Goal: Task Accomplishment & Management: Manage account settings

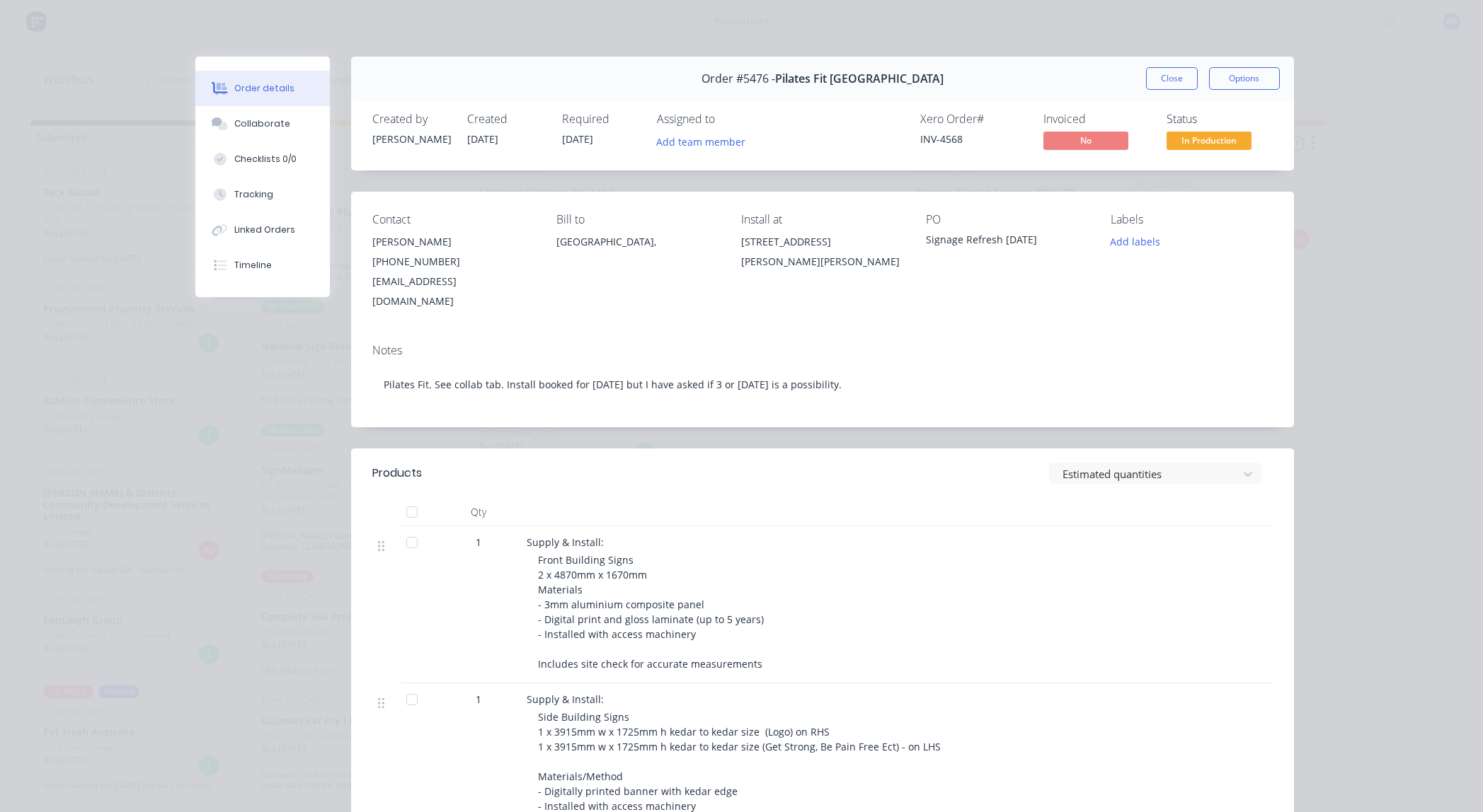
scroll to position [47, 0]
click at [1181, 85] on button "Close" at bounding box center [1171, 78] width 52 height 23
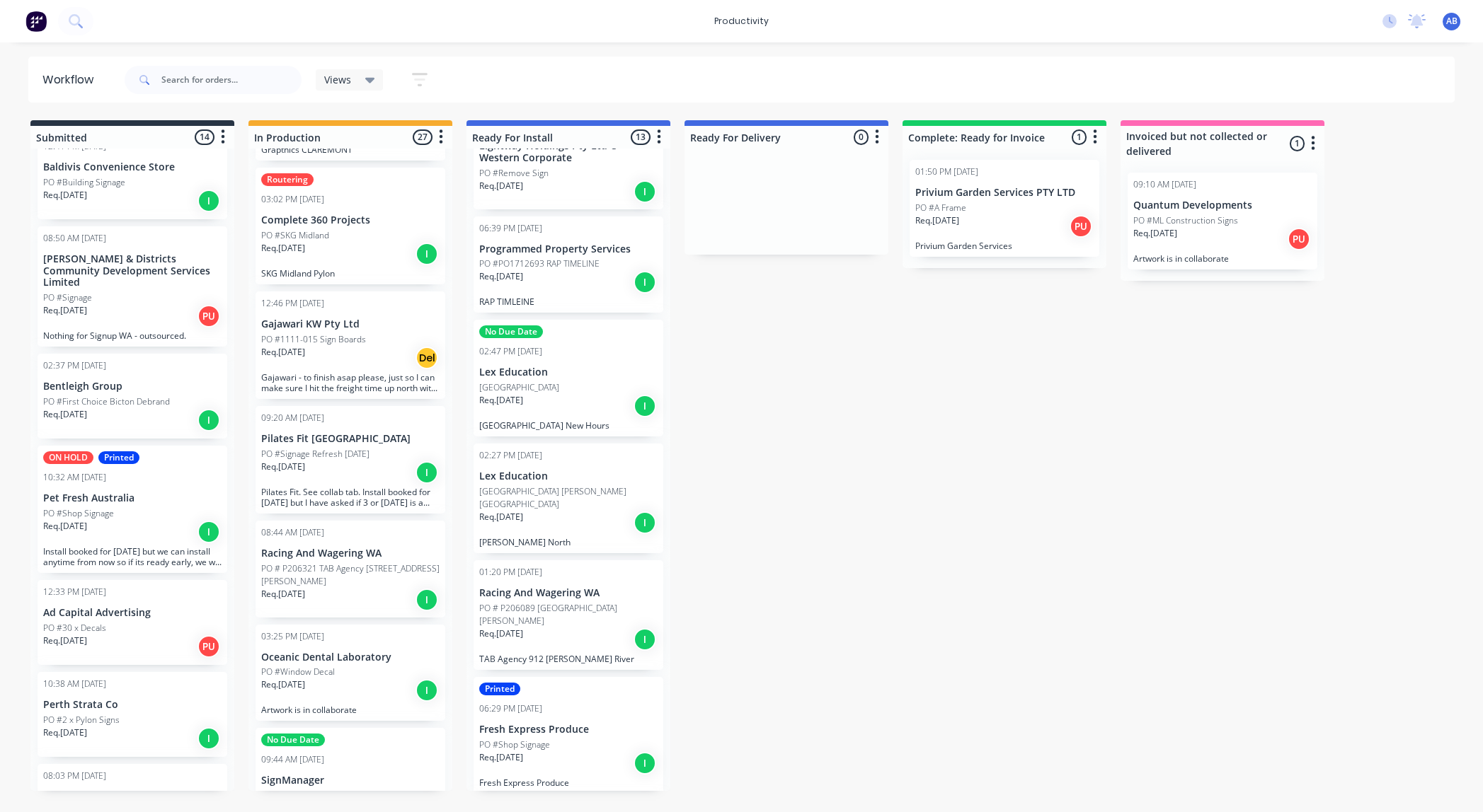
click at [336, 268] on p "SKG Midland Pylon" at bounding box center [350, 273] width 178 height 10
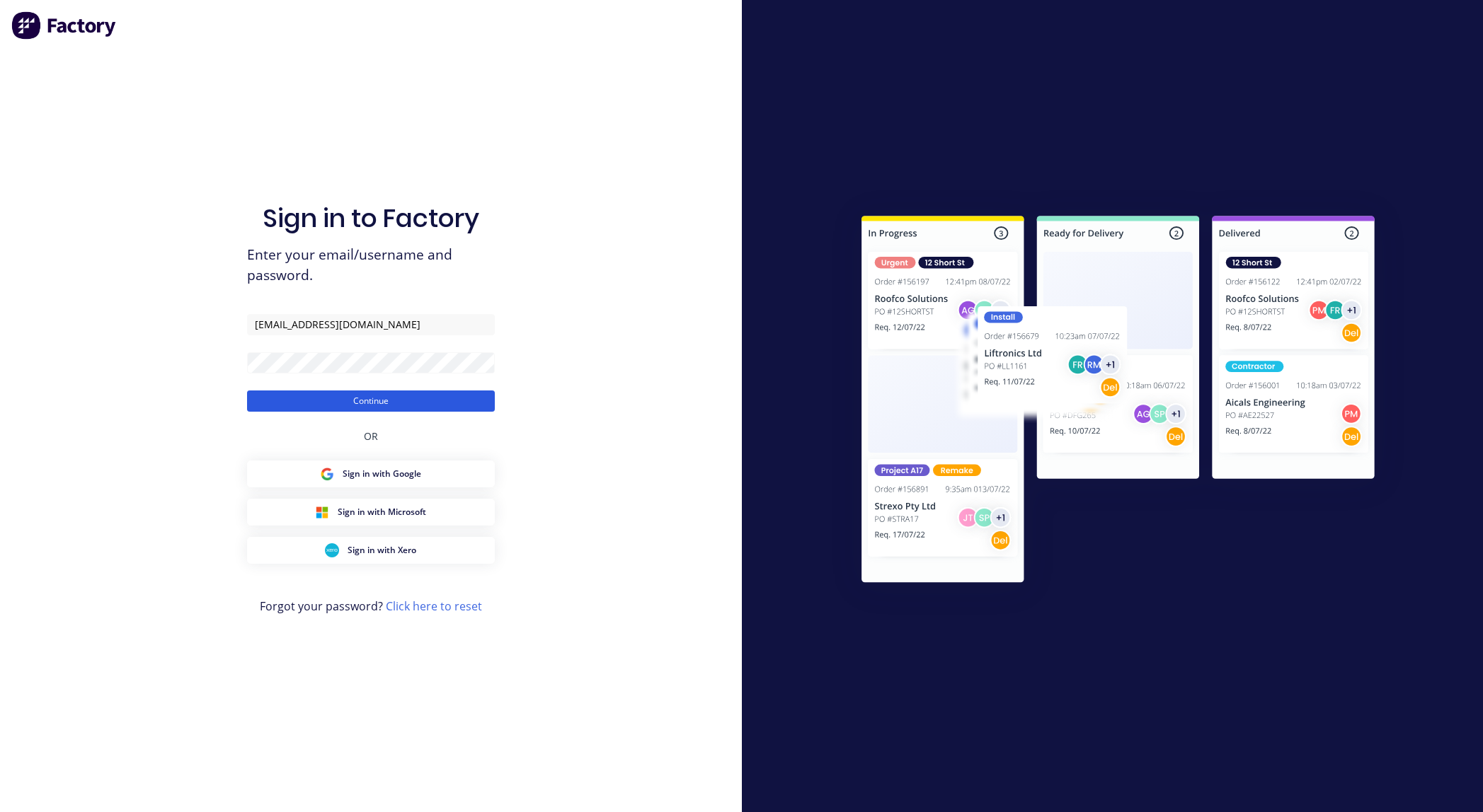
click at [484, 406] on button "Continue" at bounding box center [371, 401] width 248 height 21
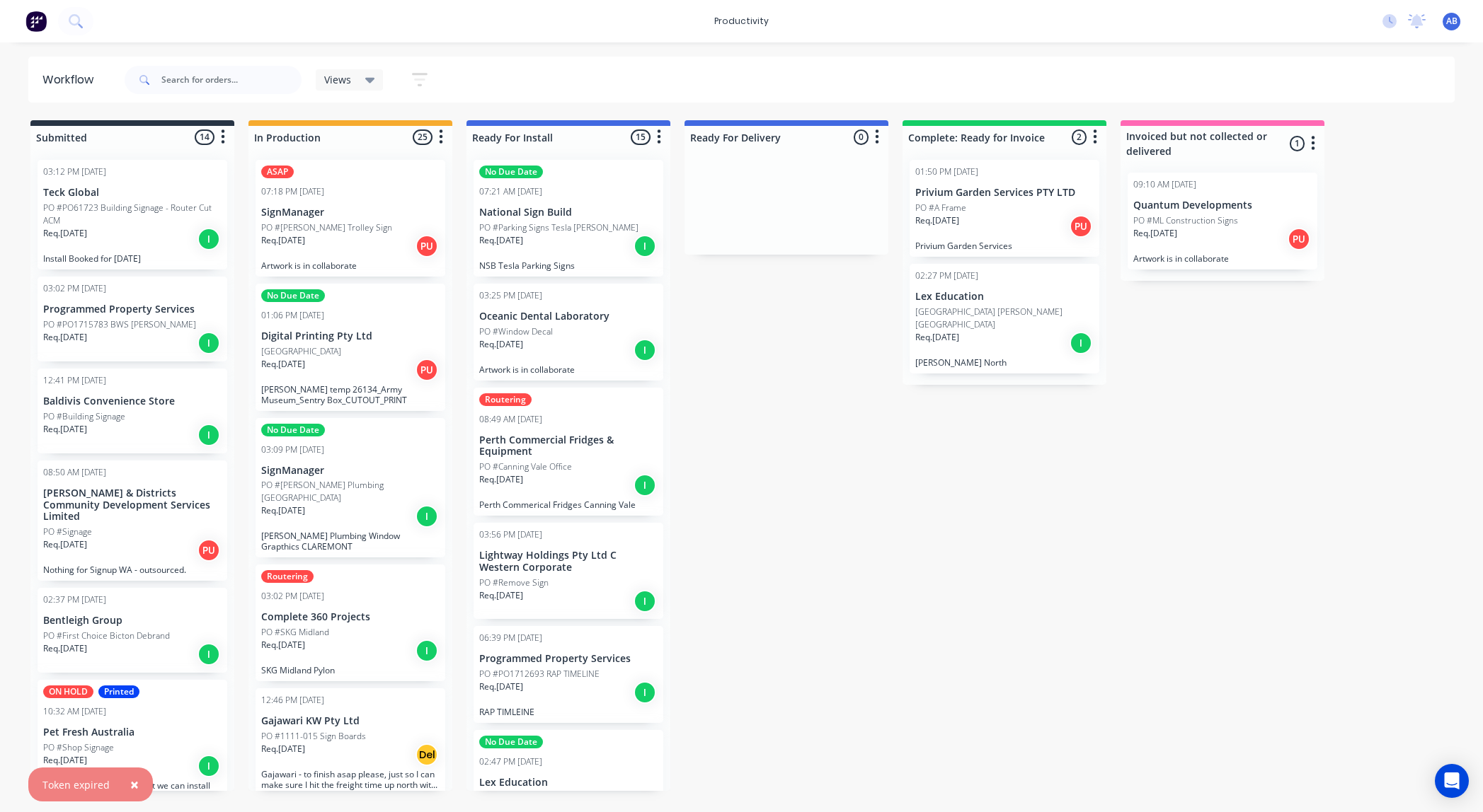
click at [390, 258] on div "ASAP 07:18 PM [DATE] SignManager PO #[PERSON_NAME] Trolley Sign Req. [DATE] PU …" at bounding box center [350, 218] width 190 height 117
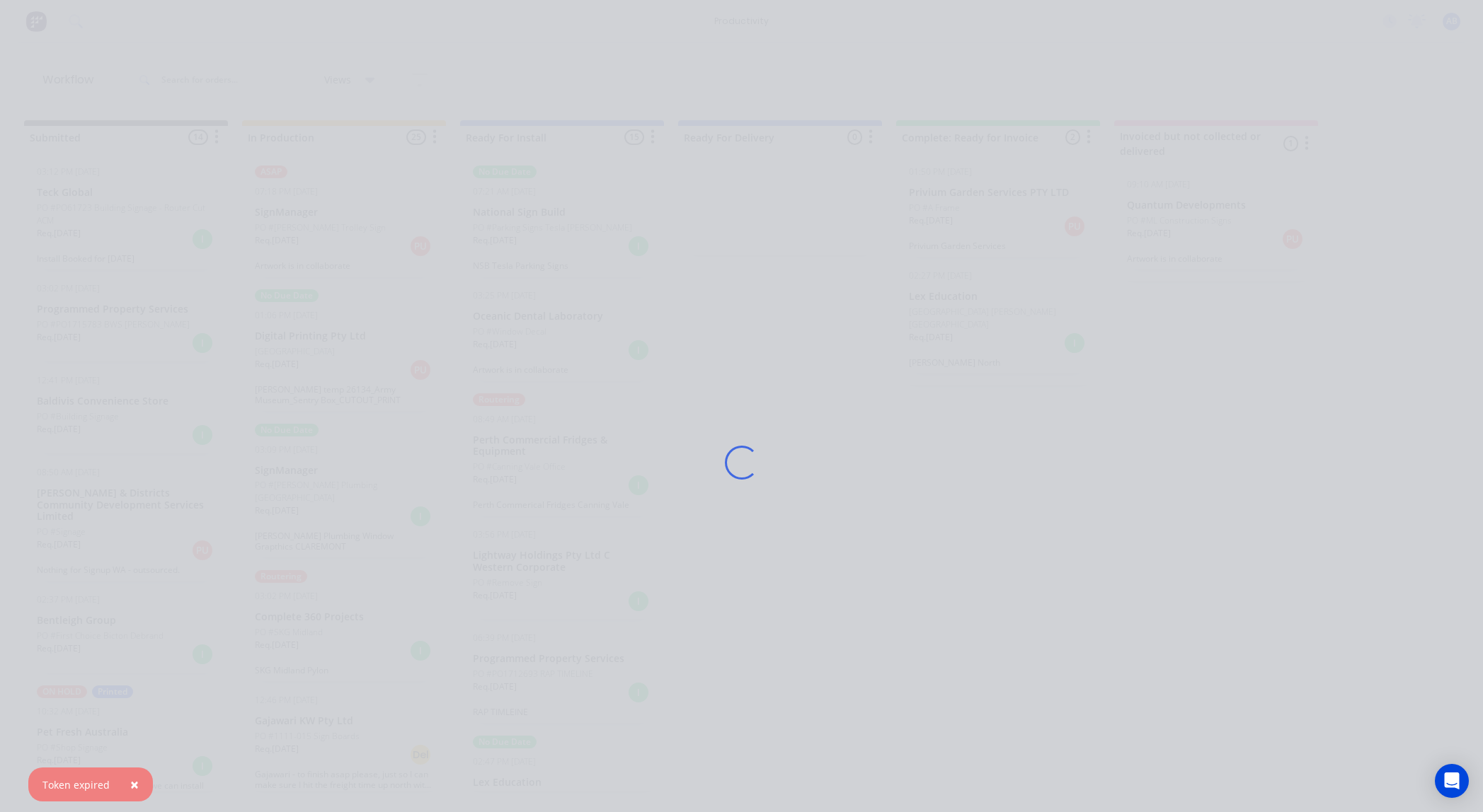
scroll to position [0, 7]
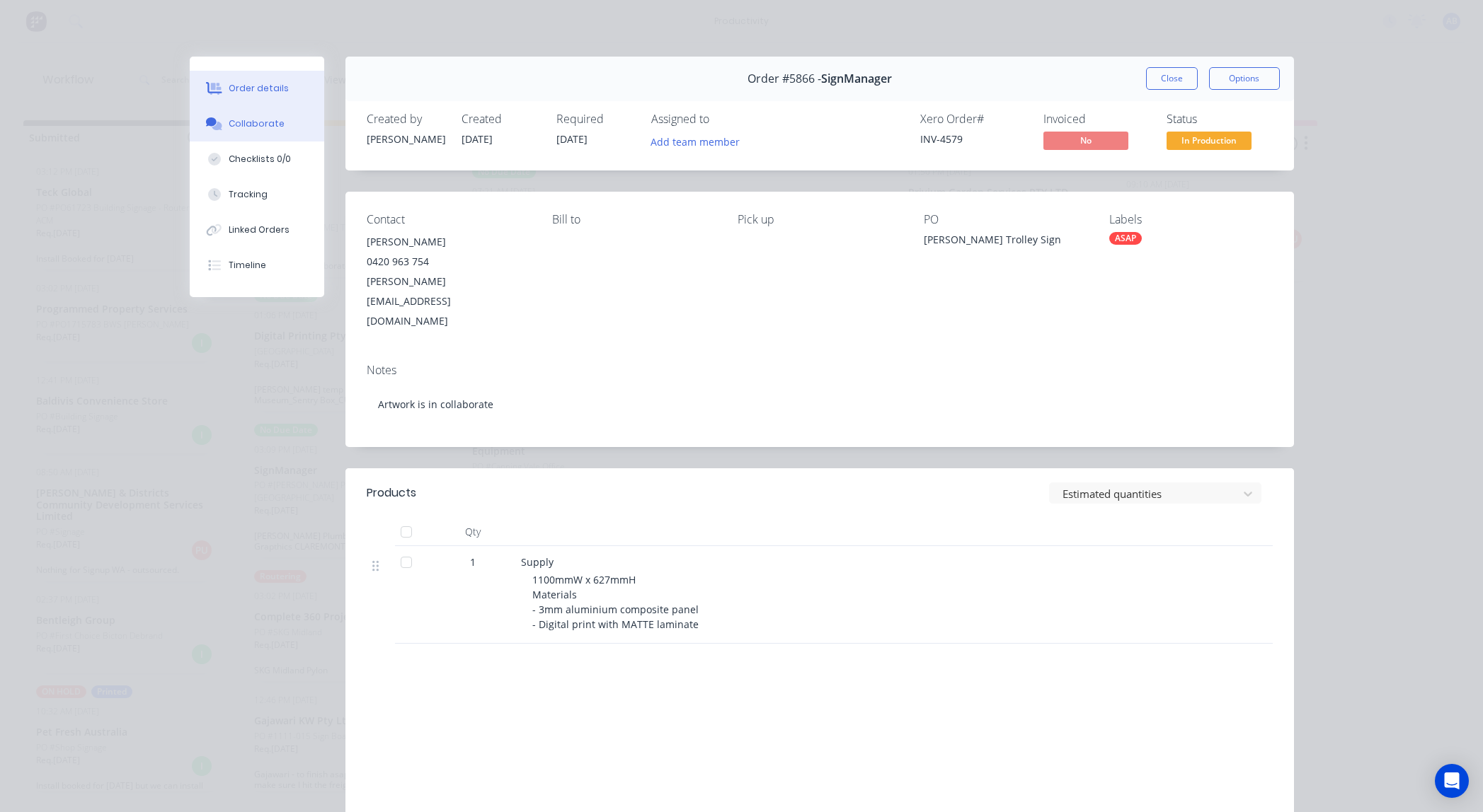
click at [263, 128] on div "Collaborate" at bounding box center [256, 124] width 56 height 13
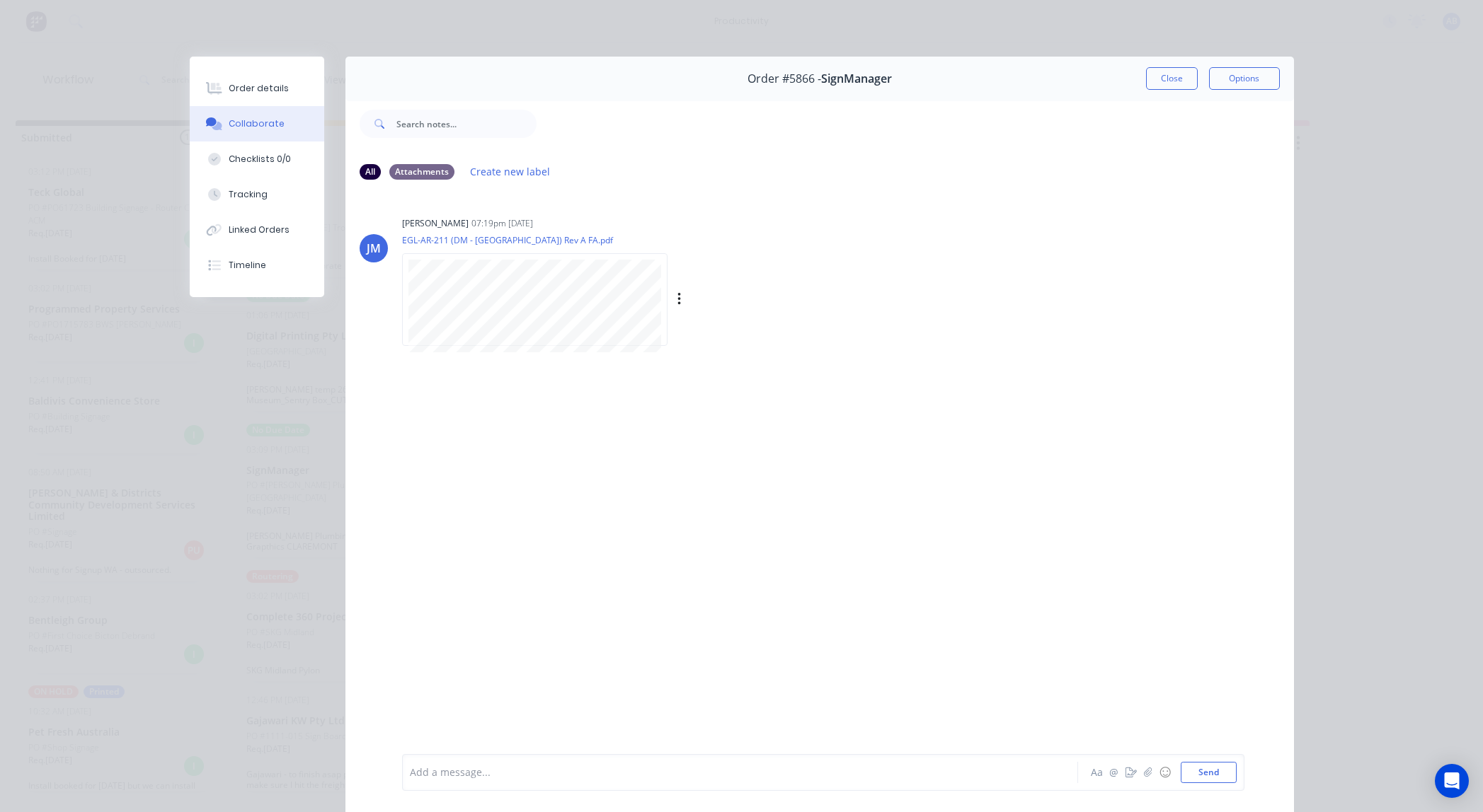
scroll to position [0, 19]
click at [678, 296] on icon "button" at bounding box center [679, 299] width 4 height 16
click at [718, 334] on button "Download" at bounding box center [771, 337] width 159 height 31
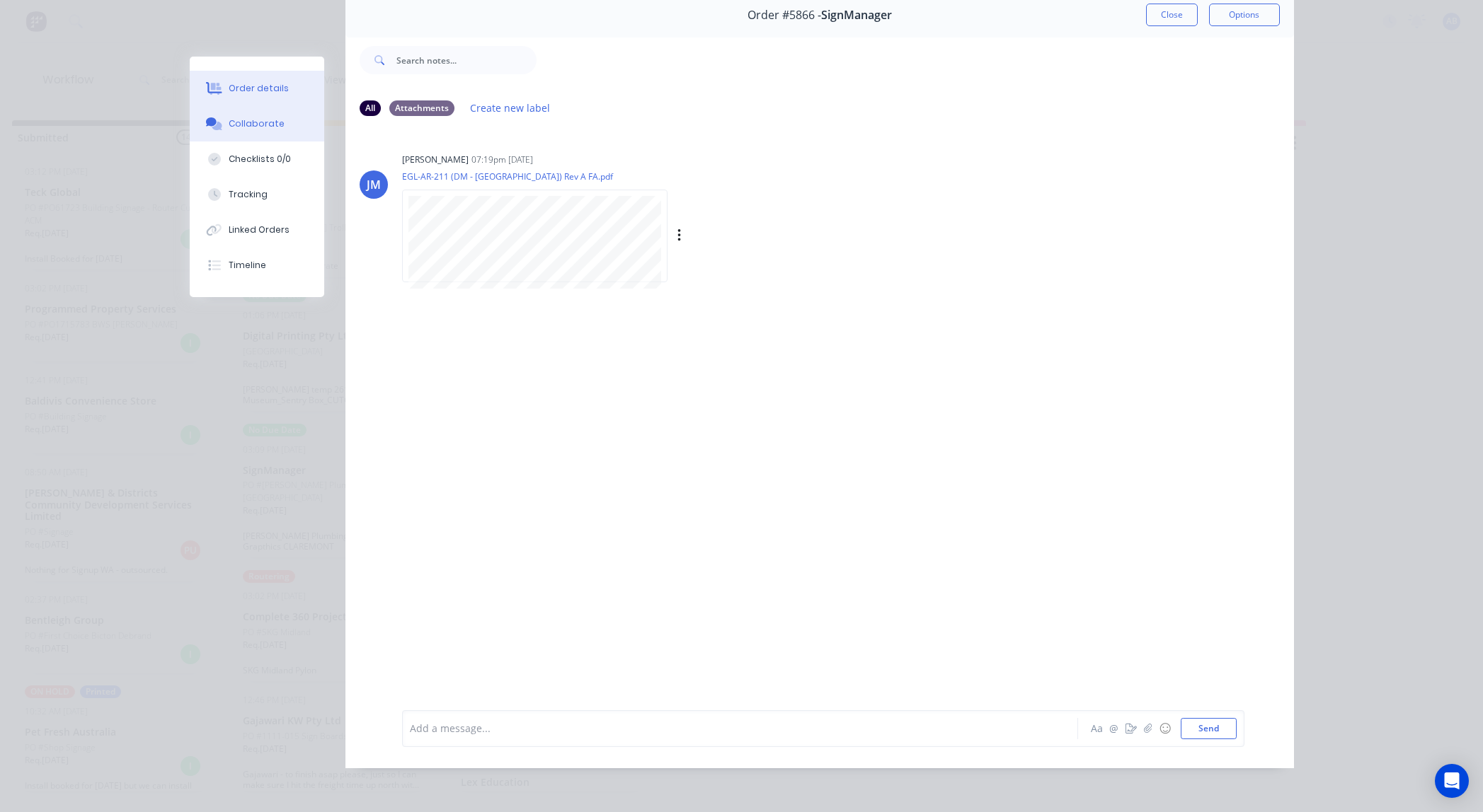
click at [239, 89] on div "Order details" at bounding box center [258, 89] width 61 height 13
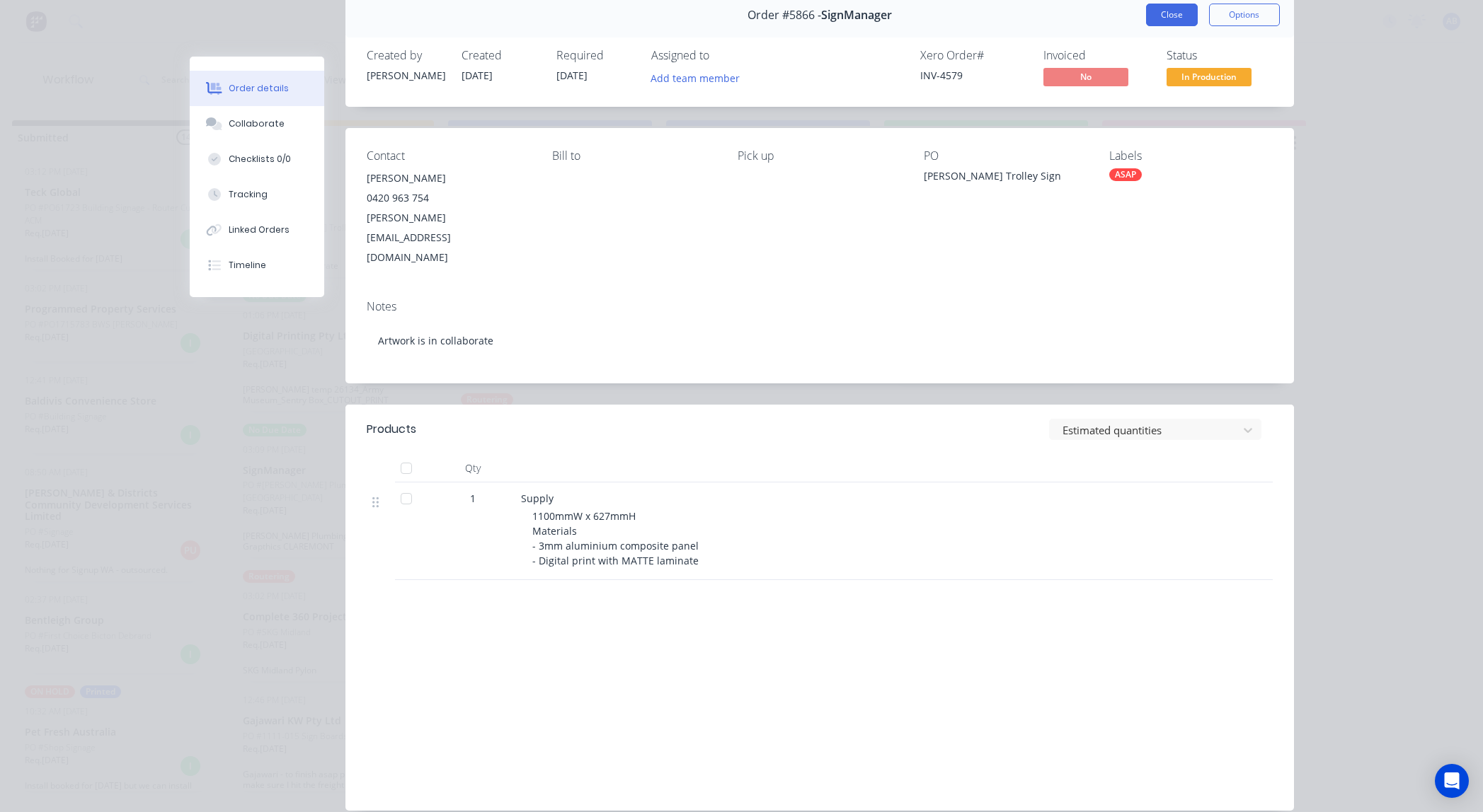
click at [1168, 19] on button "Close" at bounding box center [1171, 15] width 52 height 23
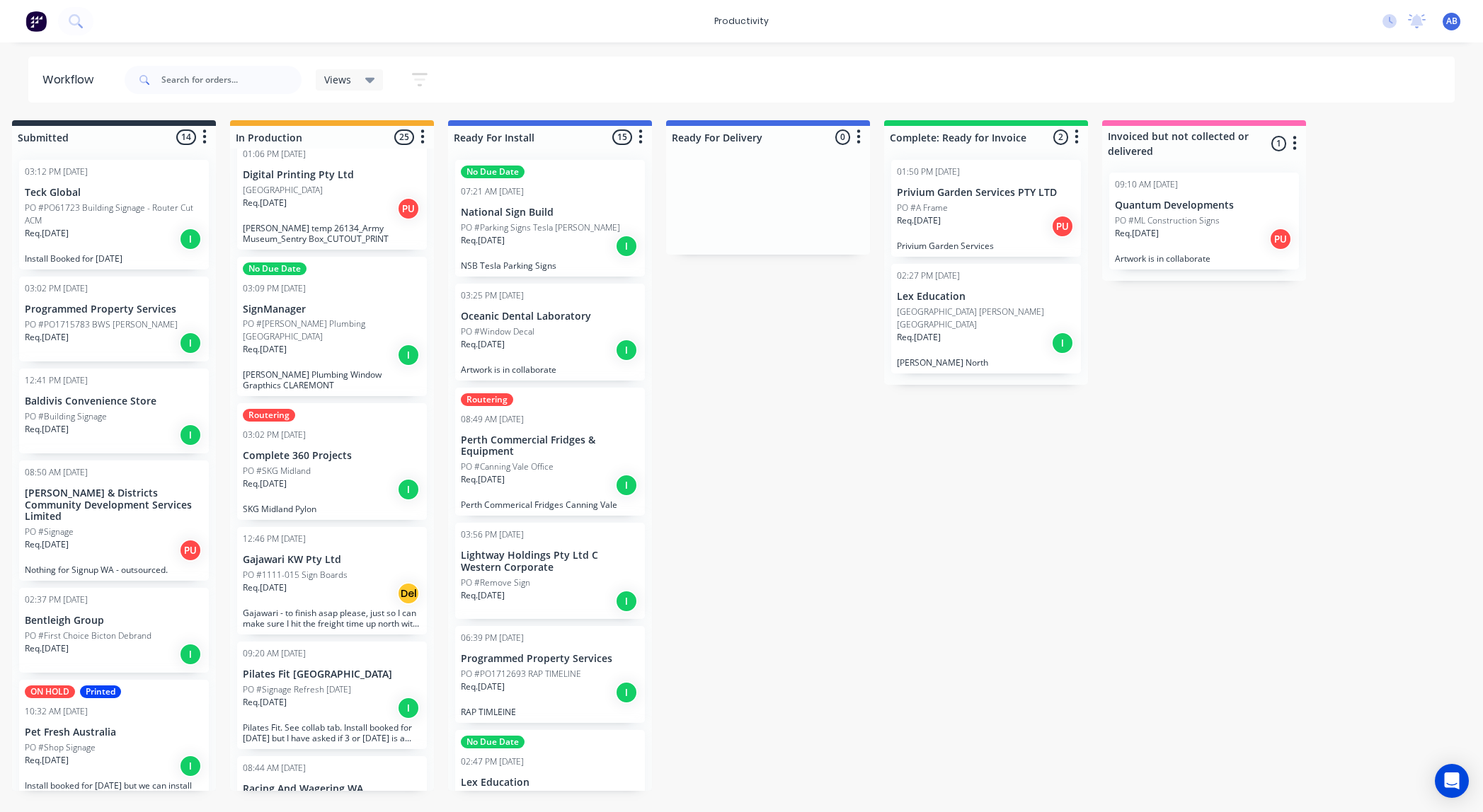
scroll to position [163, 0]
click at [334, 584] on div "Req. [DATE] Del" at bounding box center [332, 592] width 178 height 24
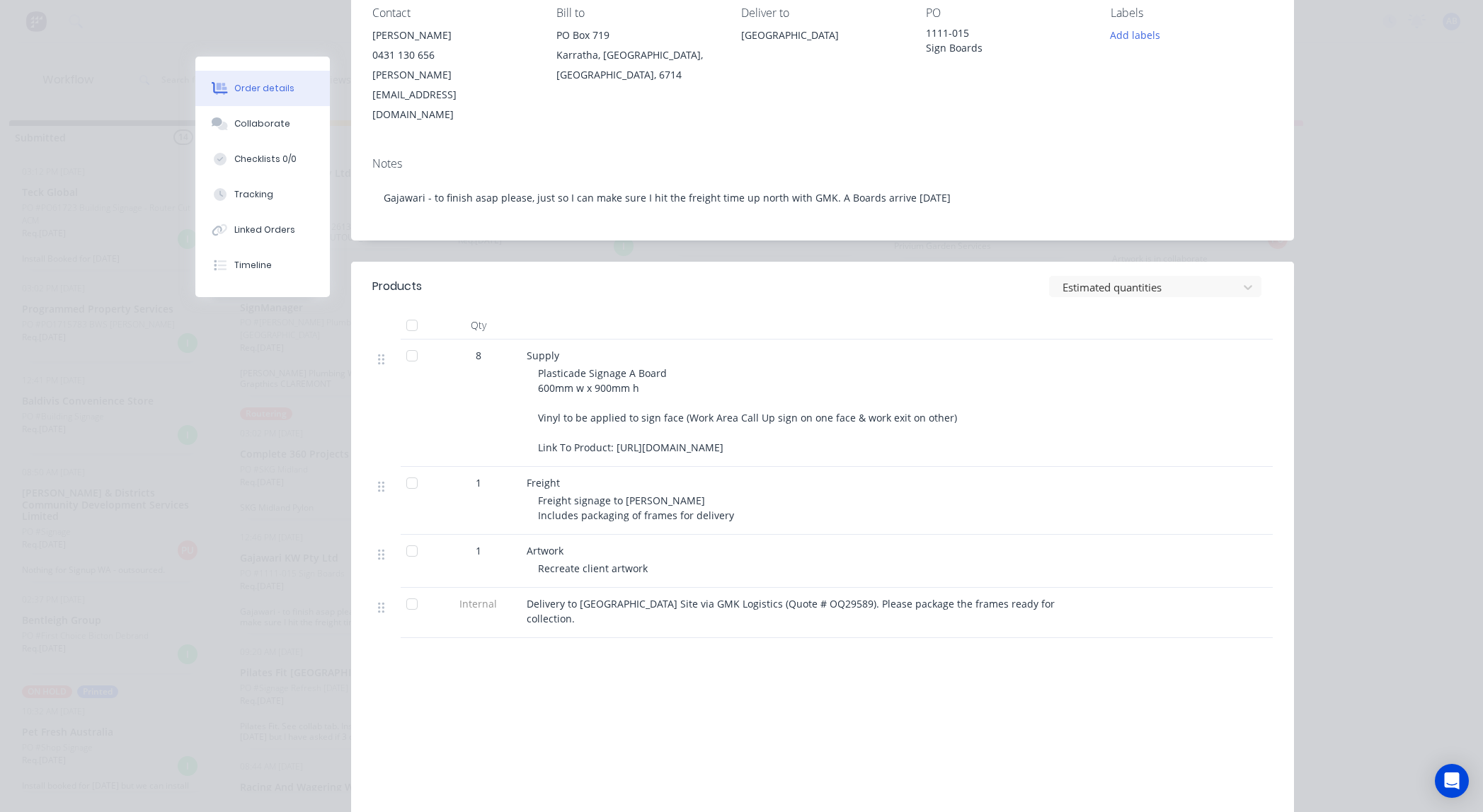
scroll to position [0, 0]
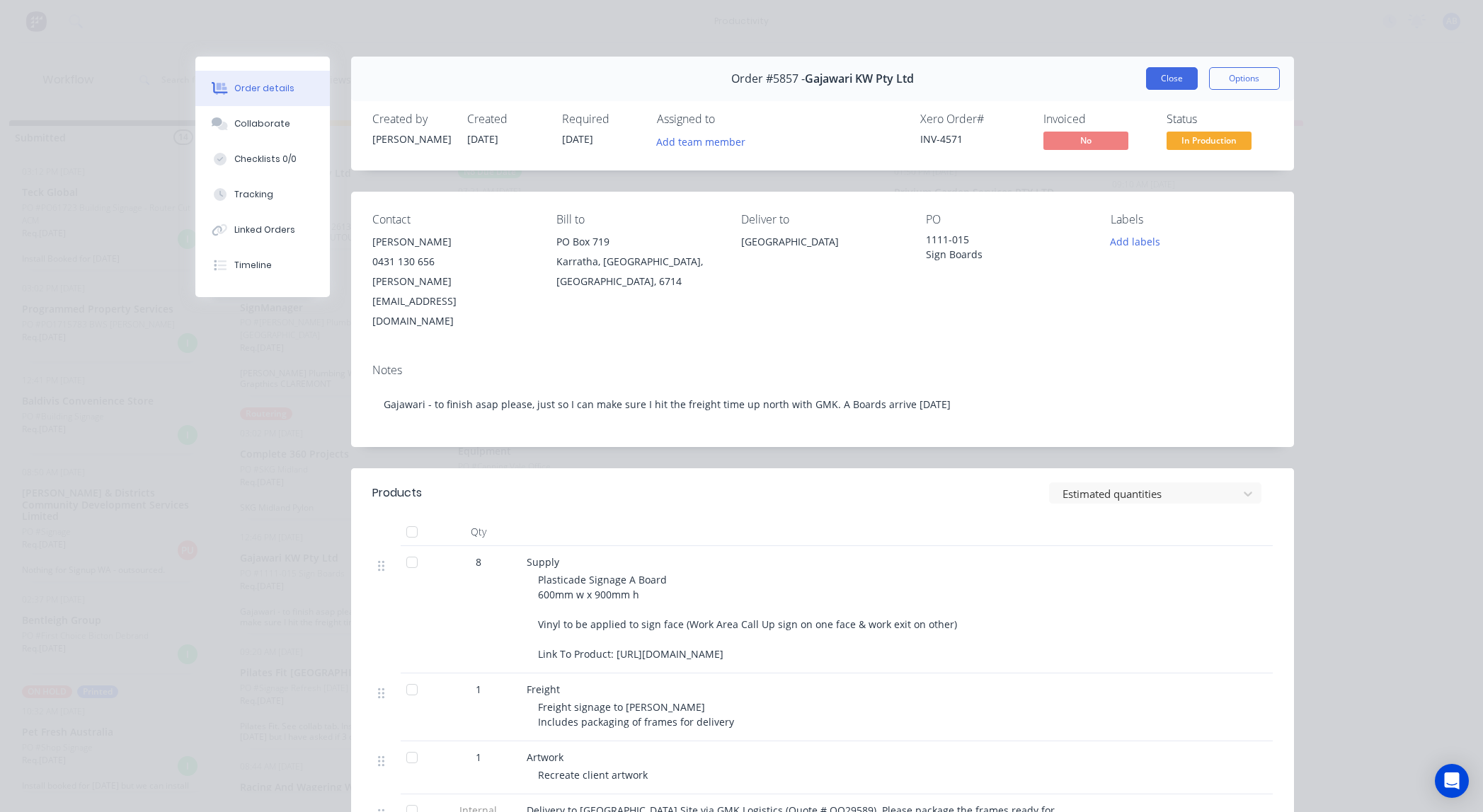
click at [1166, 78] on button "Close" at bounding box center [1171, 78] width 52 height 23
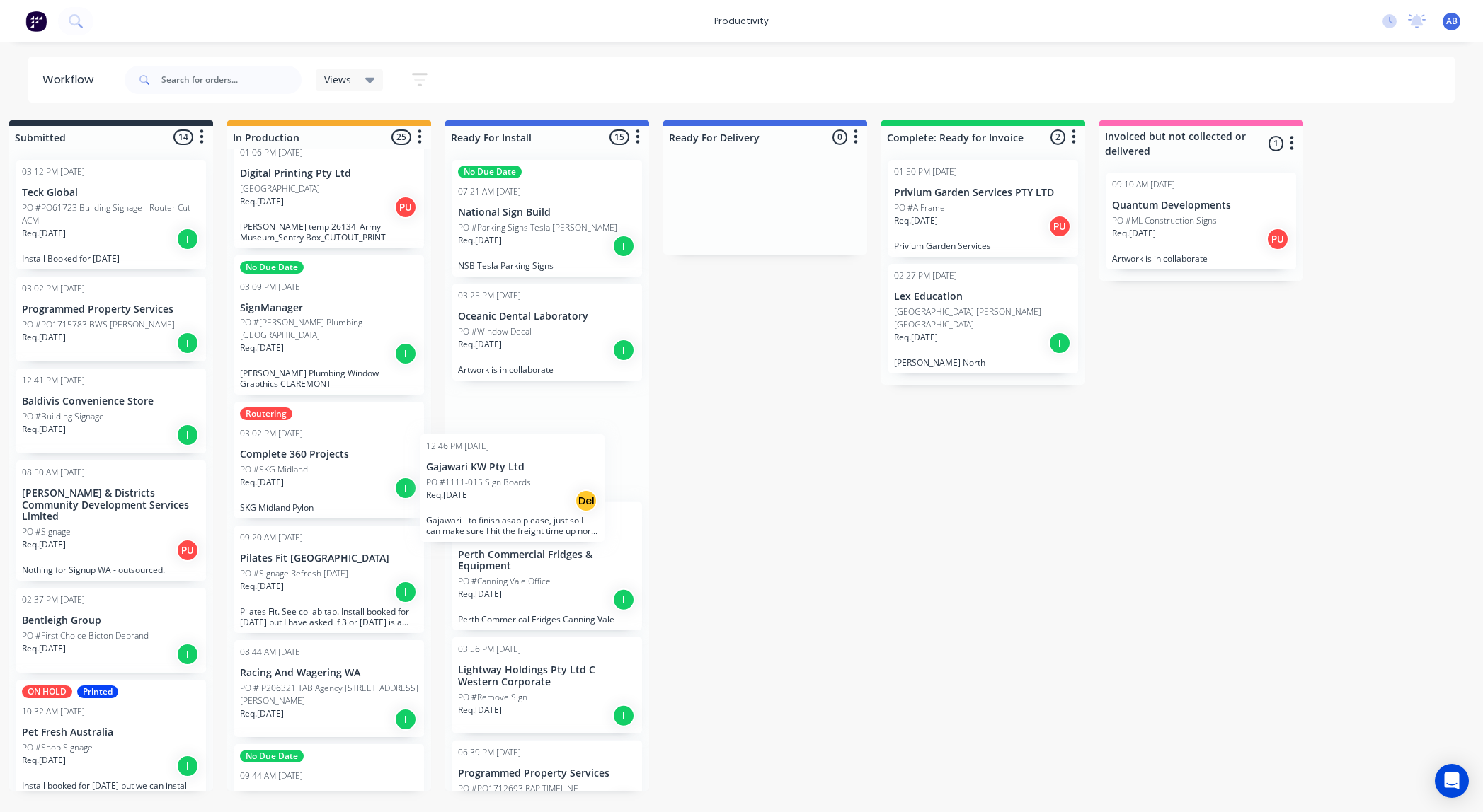
scroll to position [0, 19]
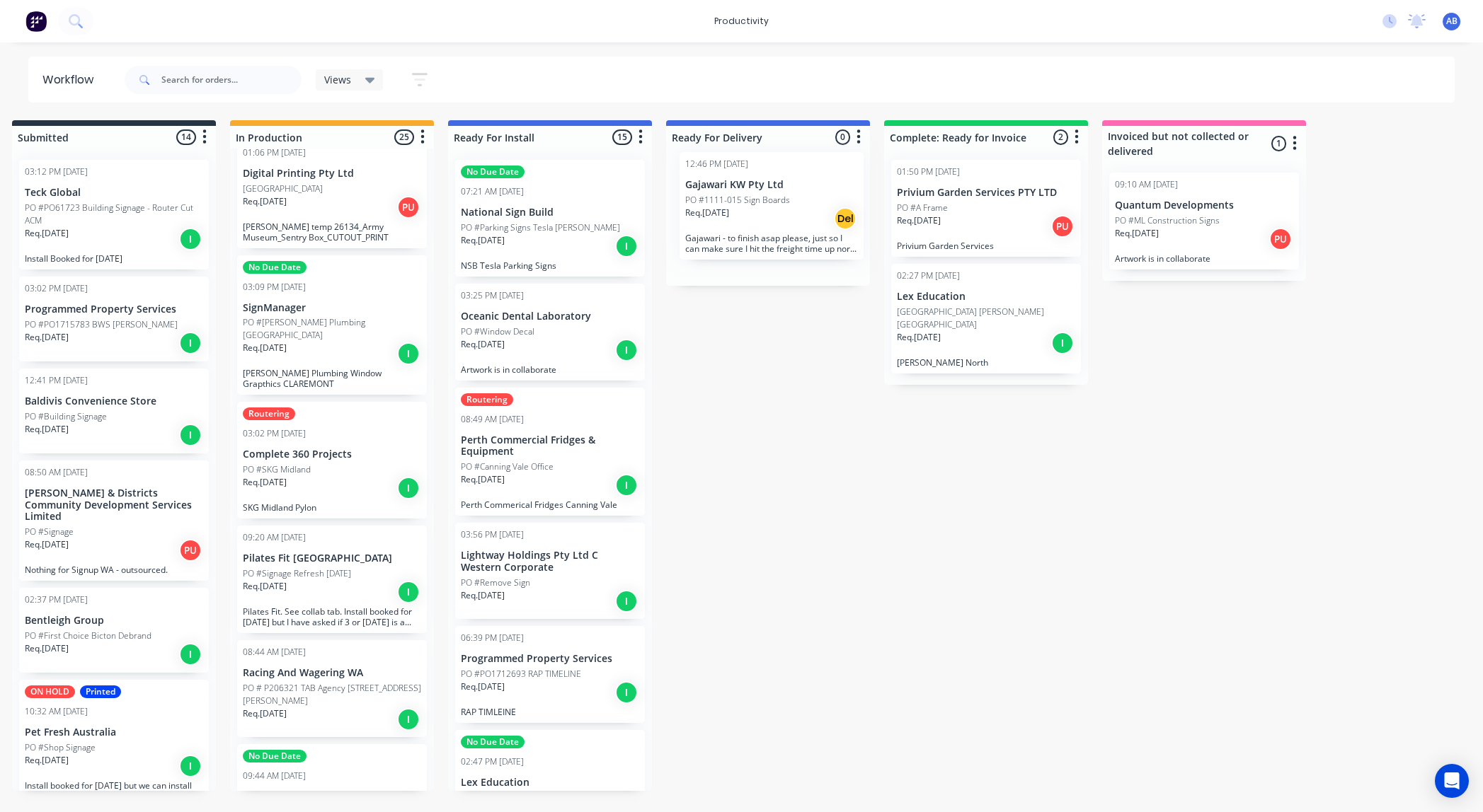
drag, startPoint x: 308, startPoint y: 551, endPoint x: 764, endPoint y: 186, distance: 584.1
click at [764, 186] on div "Submitted 14 Sort By Created date Required date Order number Customer name Most…" at bounding box center [843, 455] width 1745 height 671
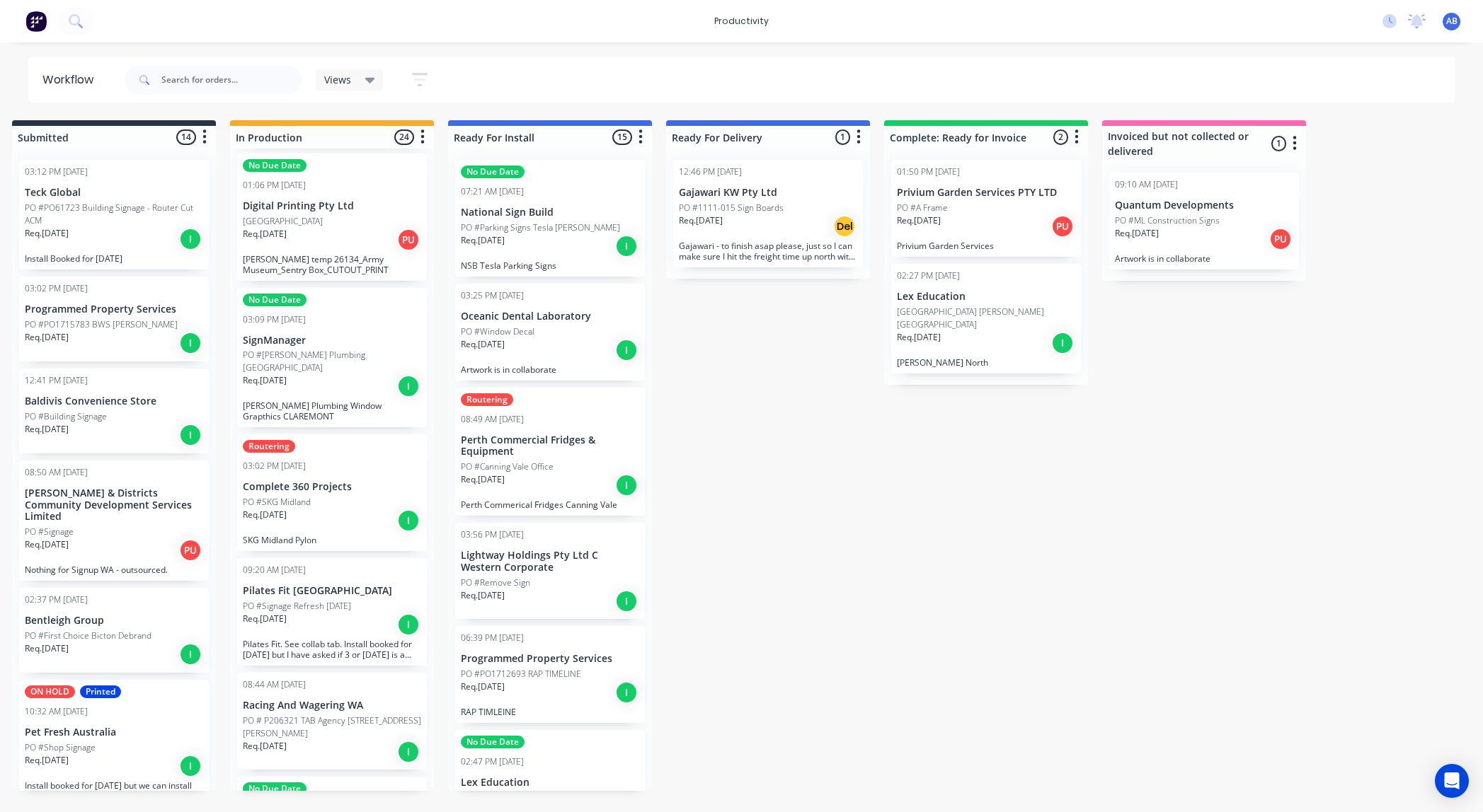
scroll to position [127, 0]
click at [269, 219] on p "[GEOGRAPHIC_DATA]" at bounding box center [283, 225] width 80 height 13
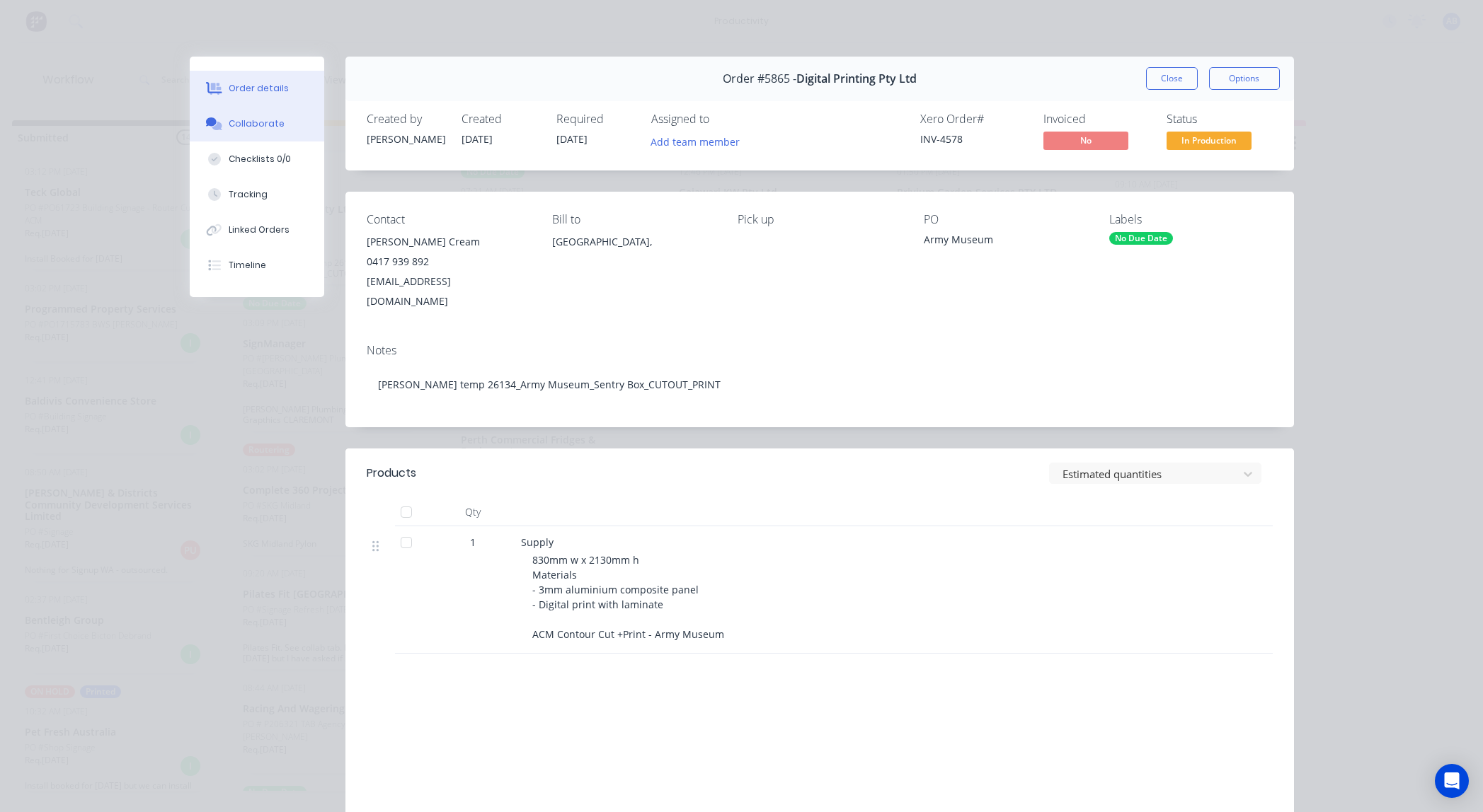
click at [272, 127] on div "Collaborate" at bounding box center [256, 124] width 56 height 13
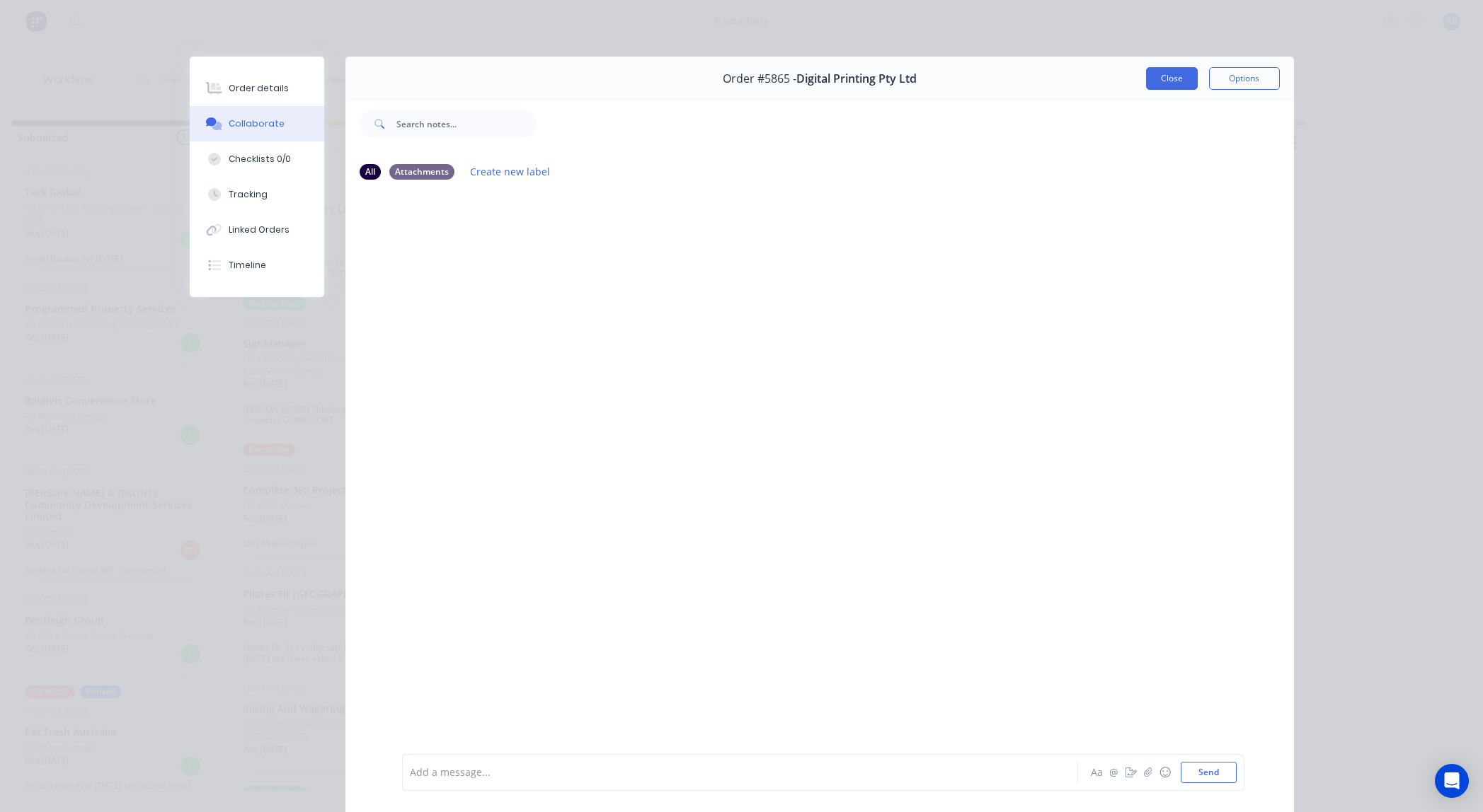
click at [1166, 77] on button "Close" at bounding box center [1171, 78] width 52 height 23
